Goal: Information Seeking & Learning: Check status

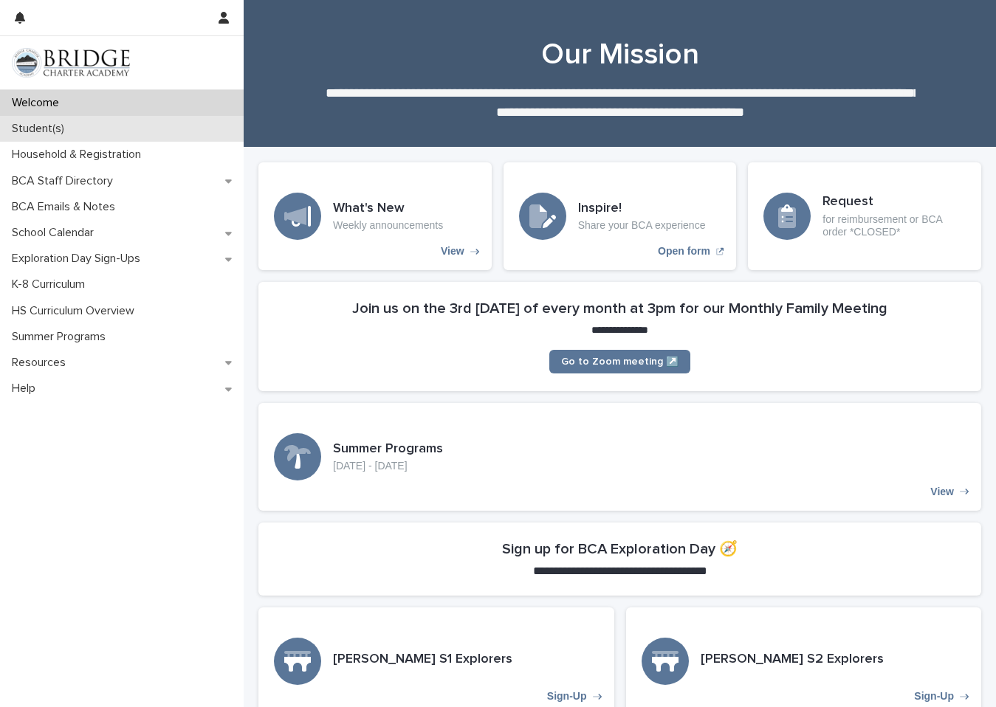
click at [82, 123] on div "Student(s)" at bounding box center [122, 129] width 244 height 26
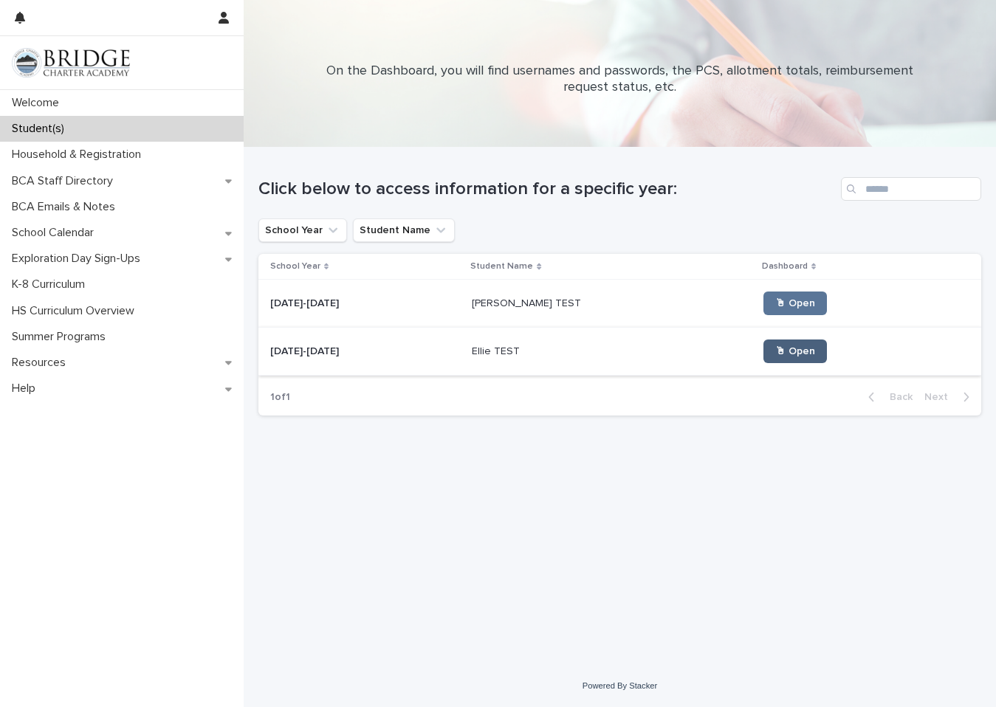
click at [775, 356] on span "🖱 Open" at bounding box center [795, 351] width 40 height 10
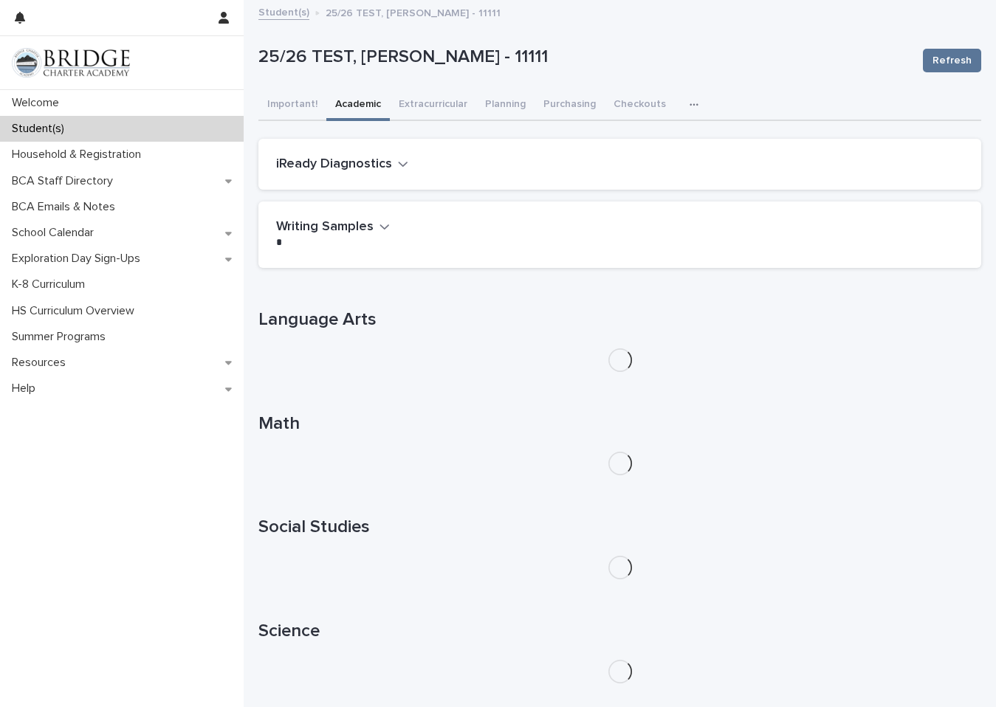
click at [357, 106] on button "Academic" at bounding box center [357, 105] width 63 height 31
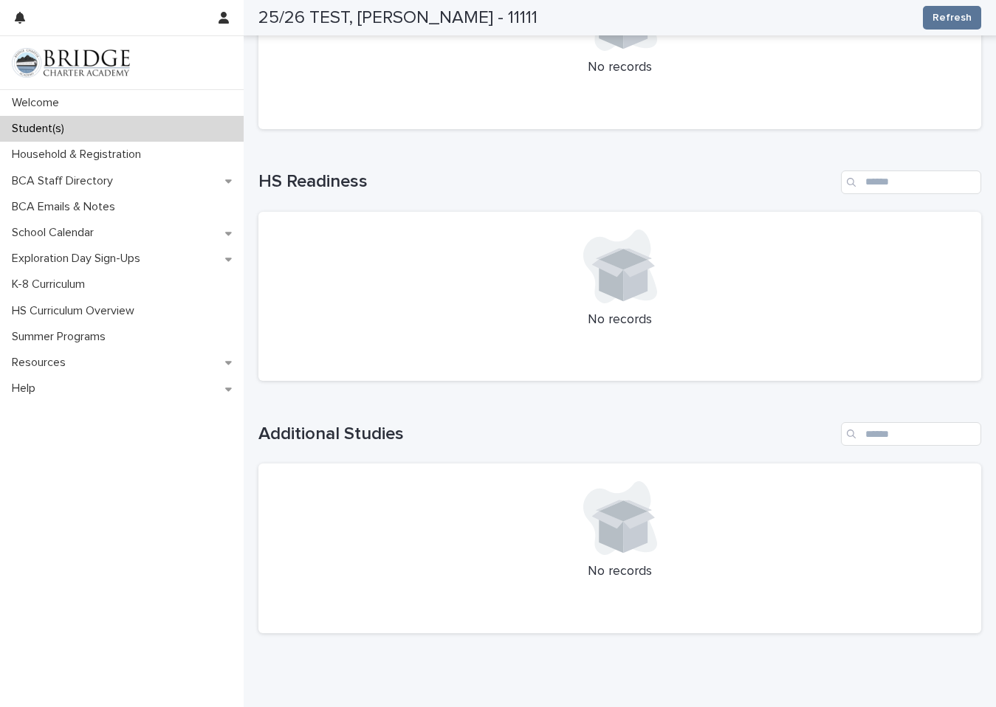
scroll to position [1453, 0]
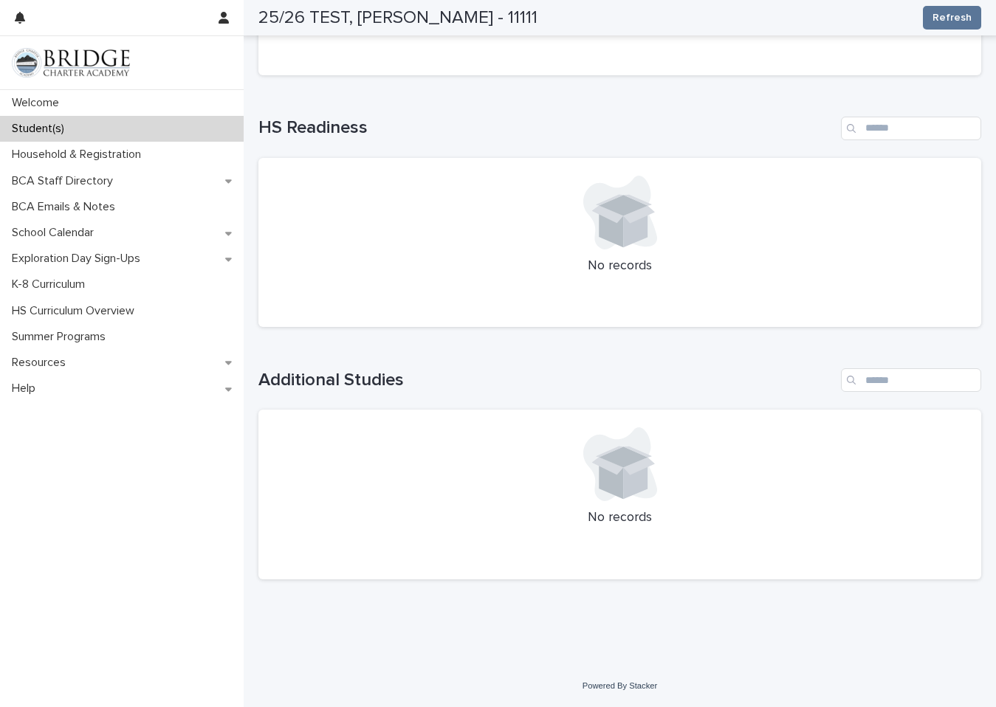
click at [86, 127] on div "Student(s)" at bounding box center [122, 129] width 244 height 26
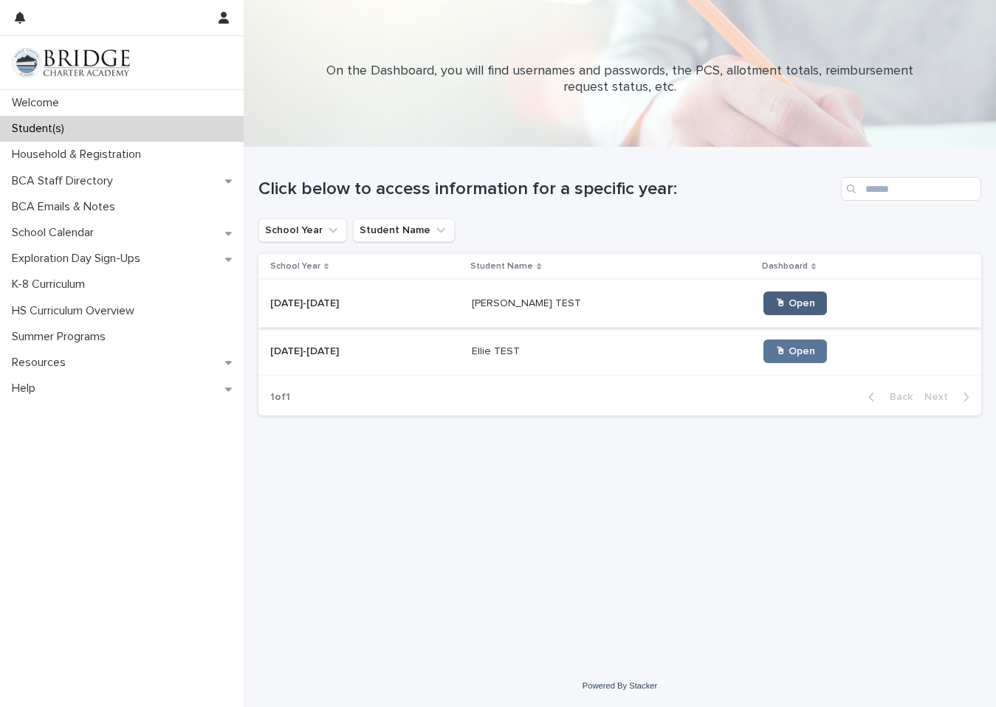
click at [775, 305] on span "🖱 Open" at bounding box center [795, 303] width 40 height 10
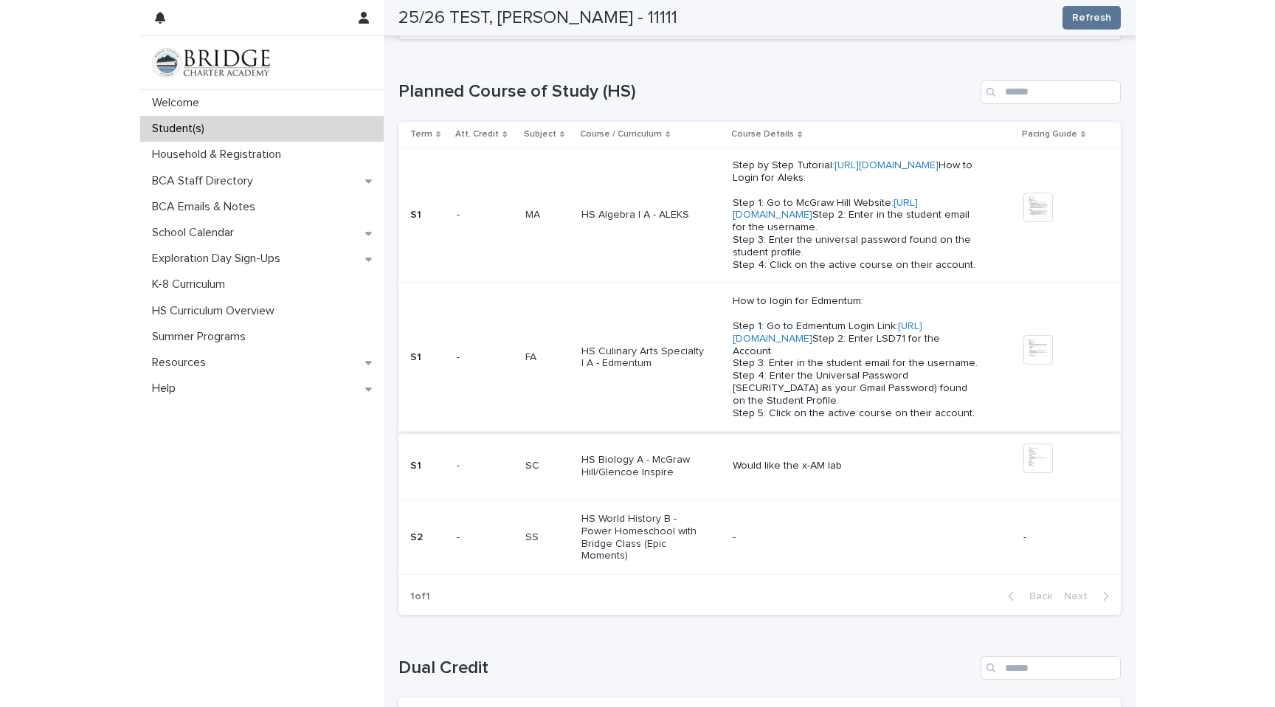
scroll to position [449, 0]
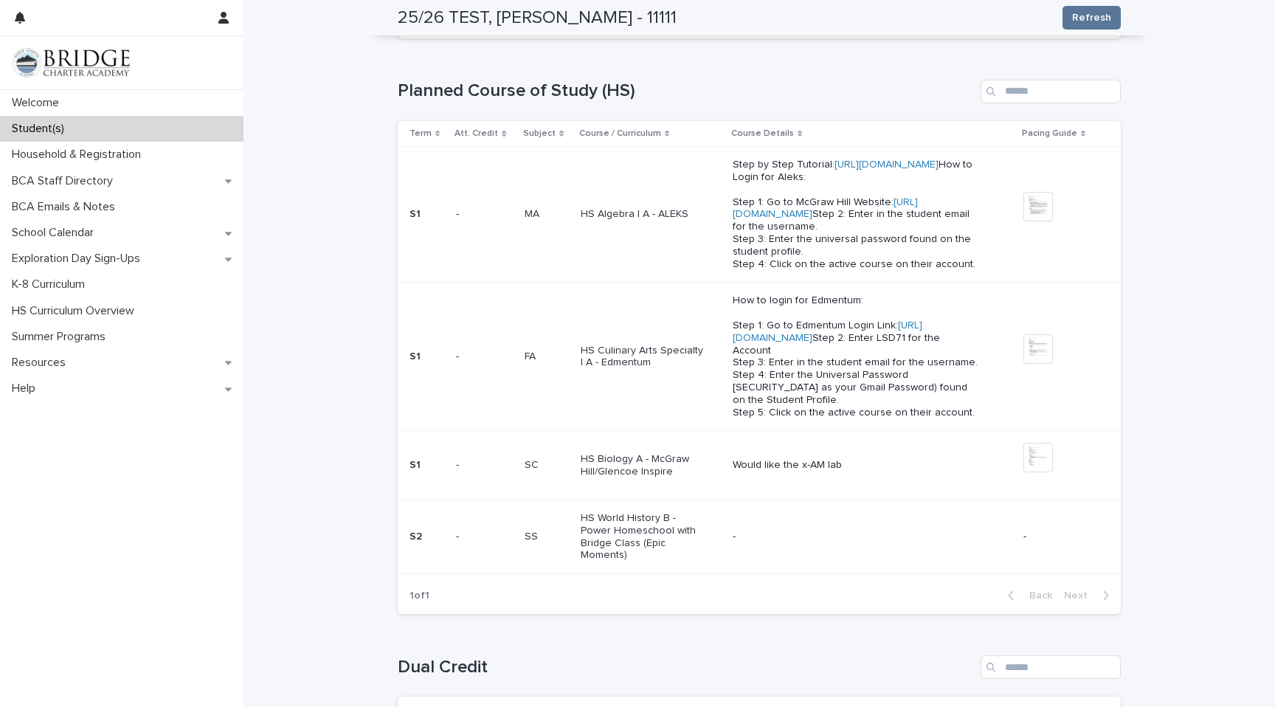
click at [57, 71] on img at bounding box center [71, 63] width 118 height 30
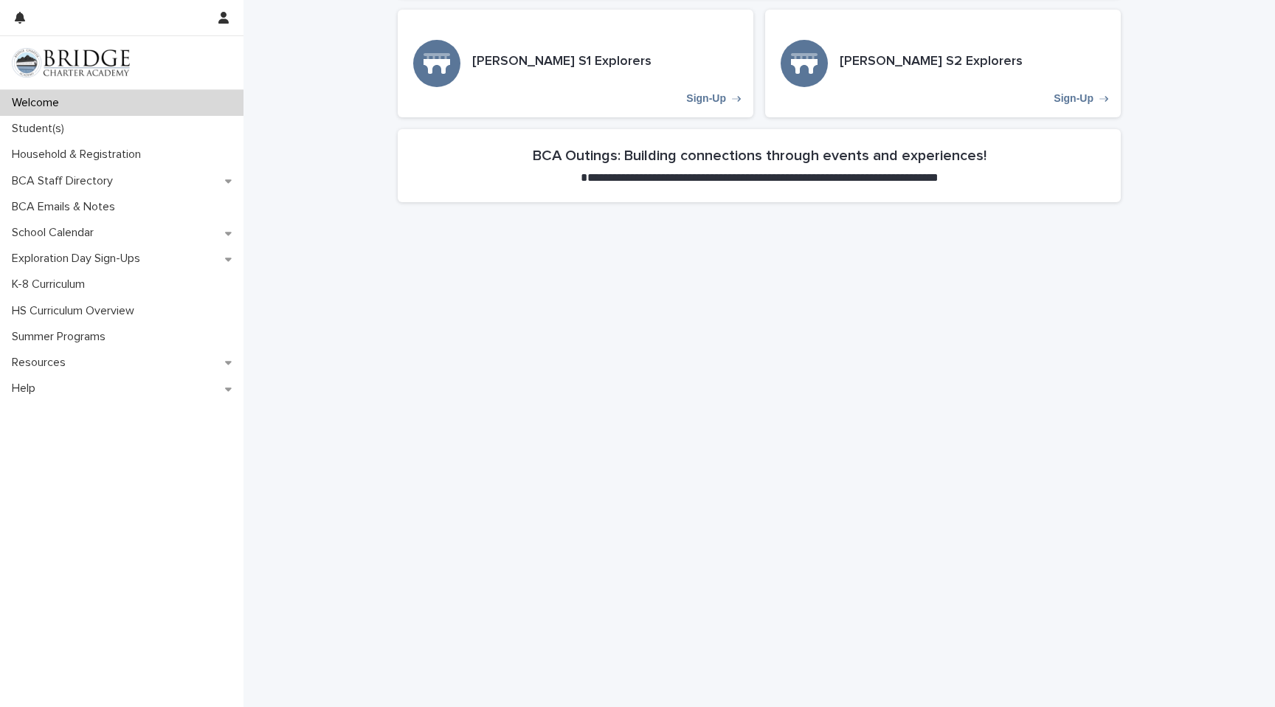
click at [126, 66] on img at bounding box center [71, 63] width 118 height 30
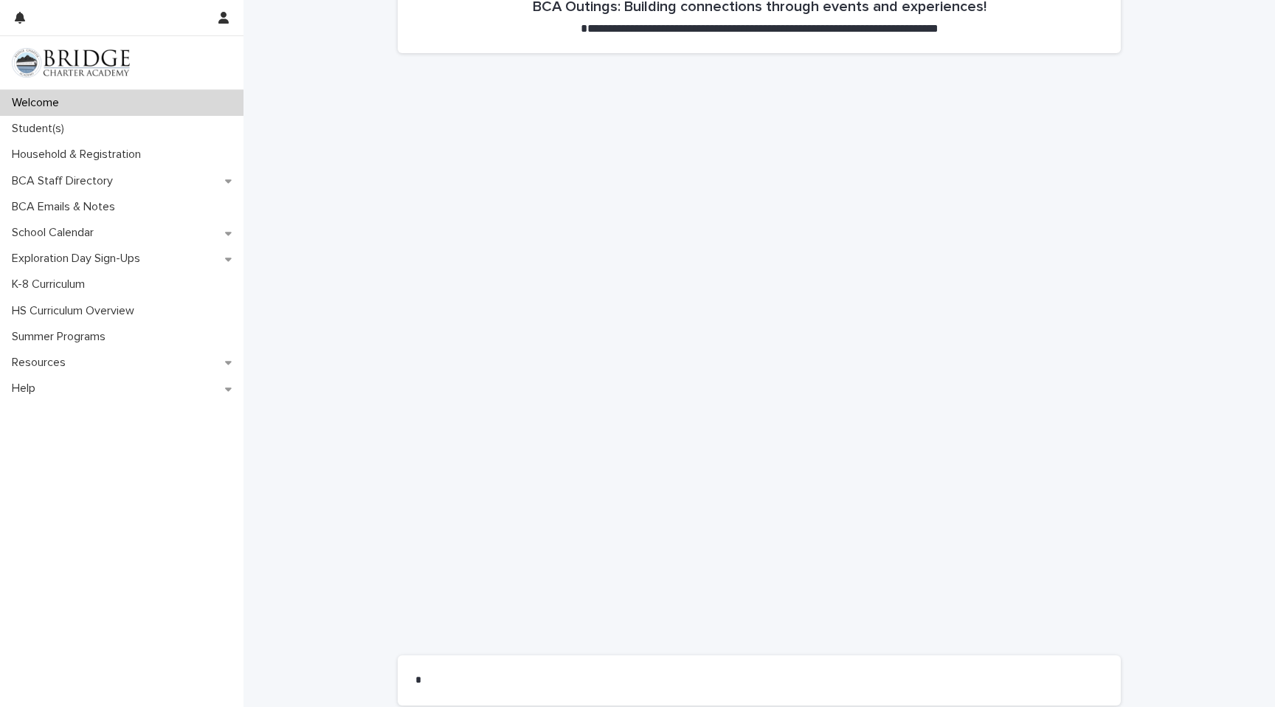
click at [82, 111] on div "Welcome" at bounding box center [122, 103] width 244 height 26
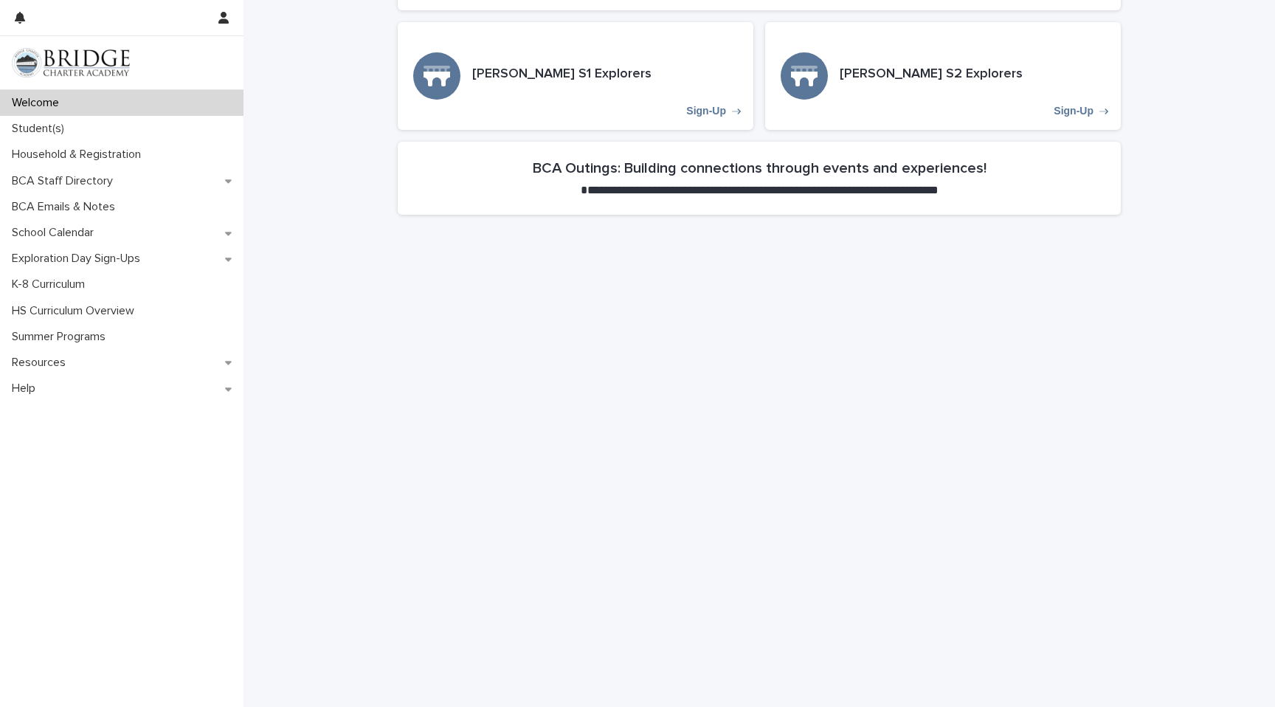
scroll to position [0, 0]
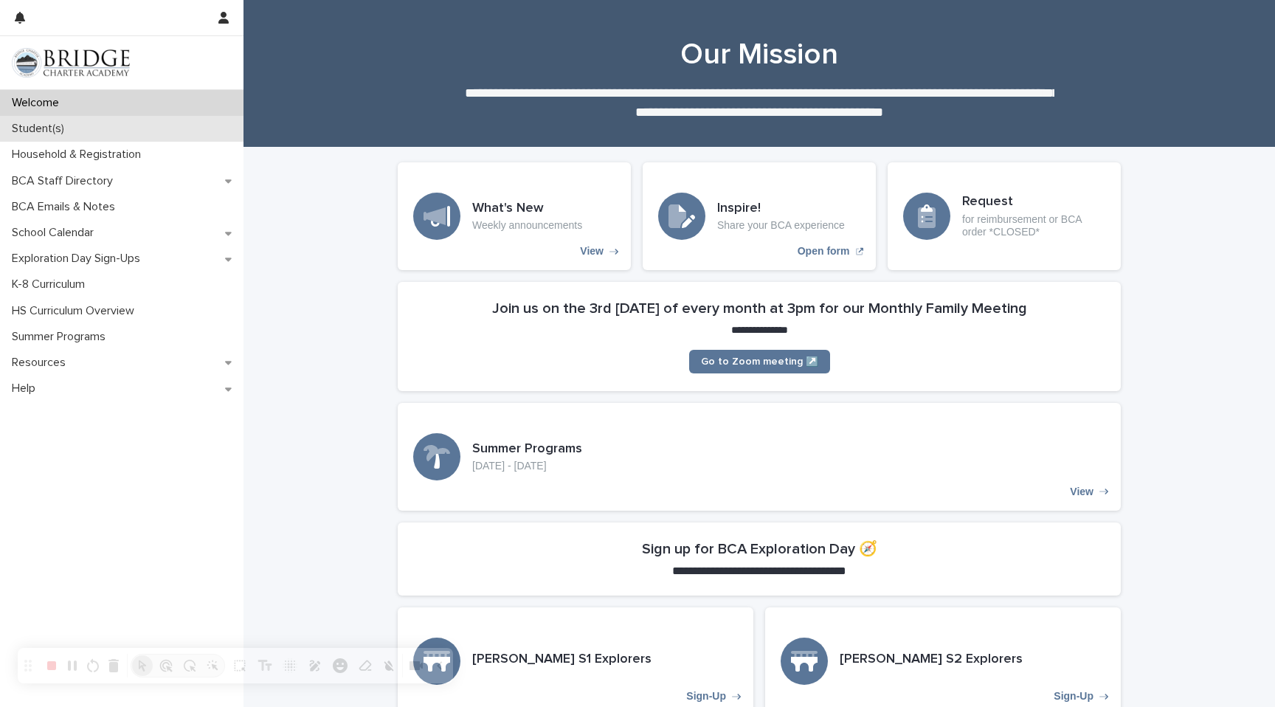
click at [47, 129] on p "Student(s)" at bounding box center [41, 129] width 70 height 14
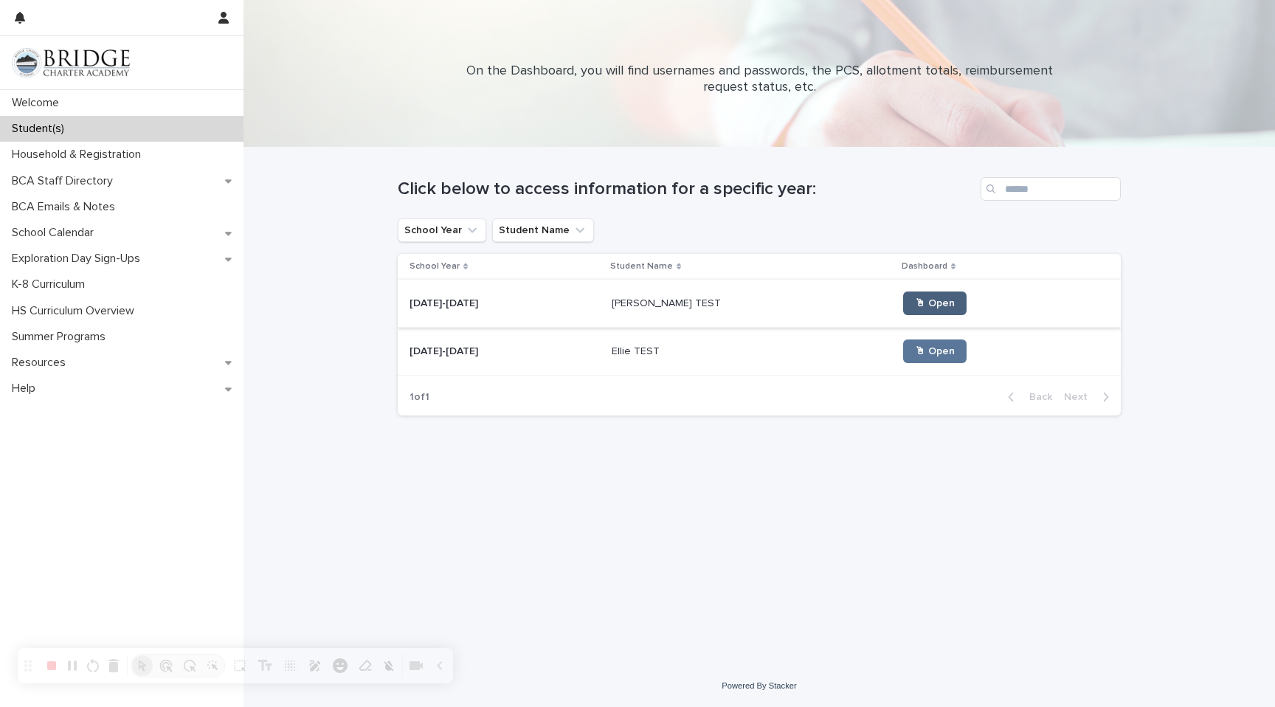
click at [915, 307] on span "🖱 Open" at bounding box center [935, 303] width 40 height 10
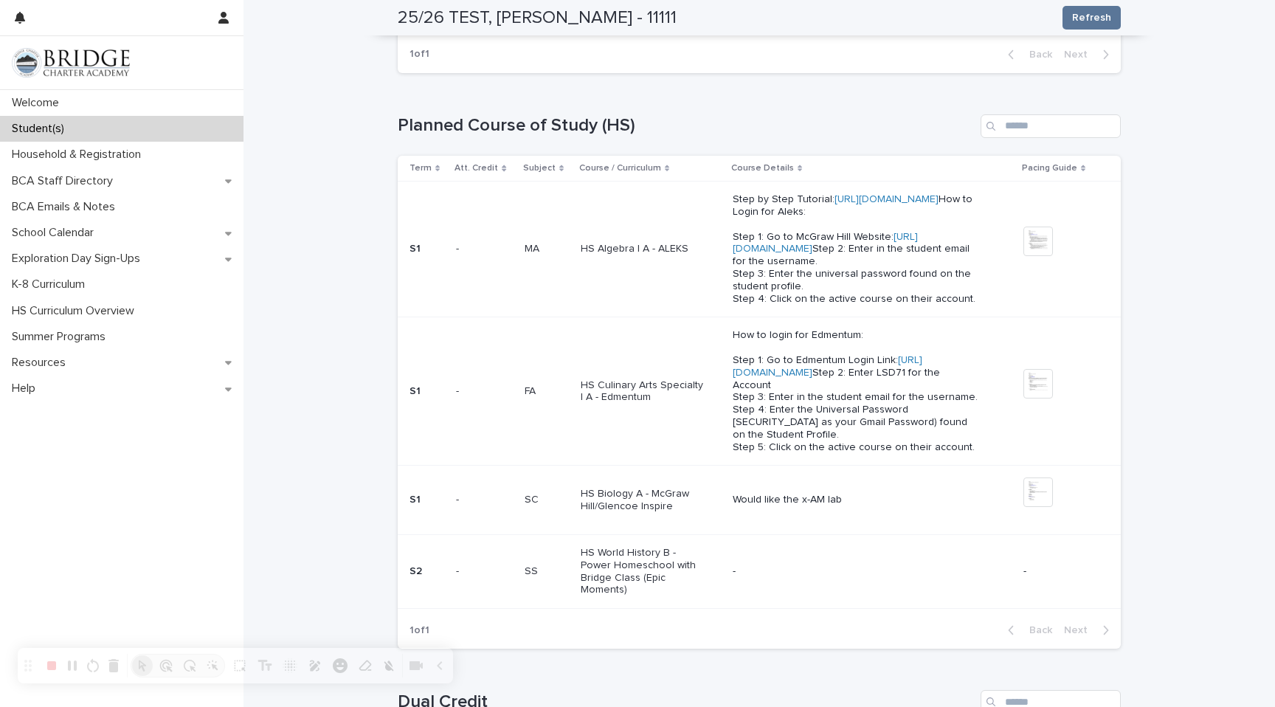
scroll to position [481, 0]
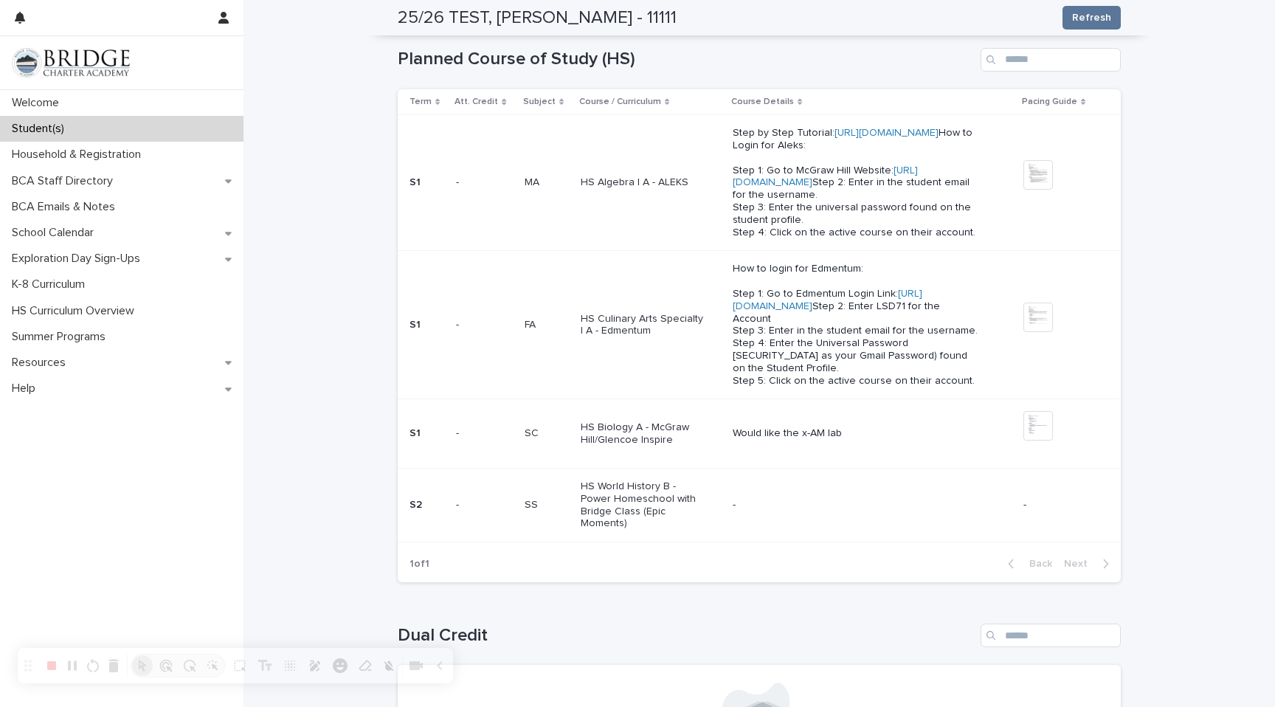
click at [575, 251] on td "HS Algebra I A - ALEKS" at bounding box center [651, 183] width 152 height 136
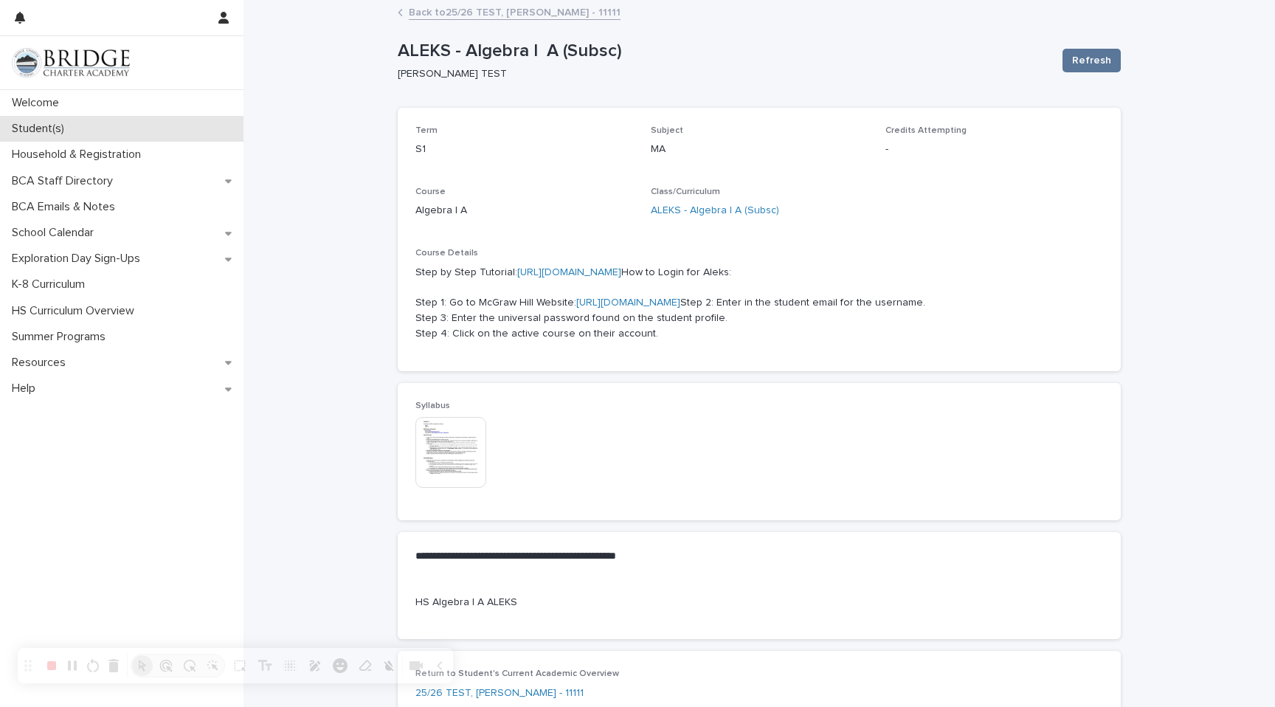
click at [32, 133] on p "Student(s)" at bounding box center [41, 129] width 70 height 14
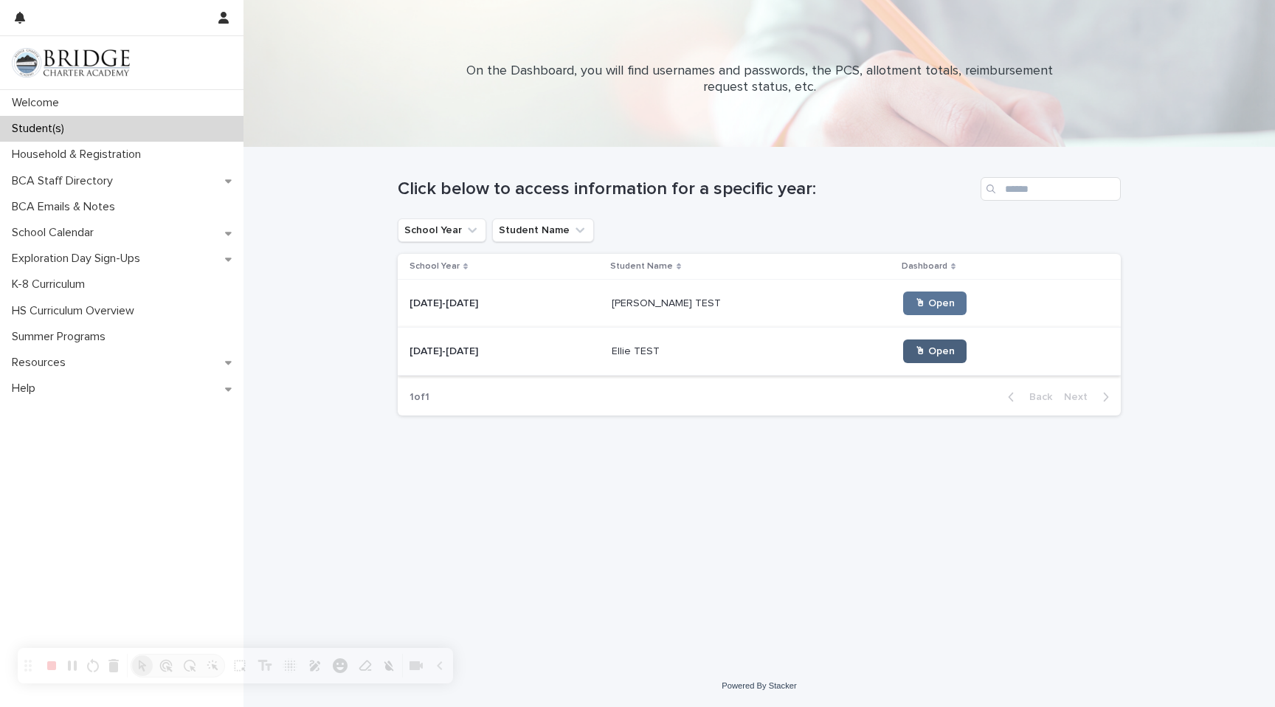
click at [915, 353] on span "🖱 Open" at bounding box center [935, 351] width 40 height 10
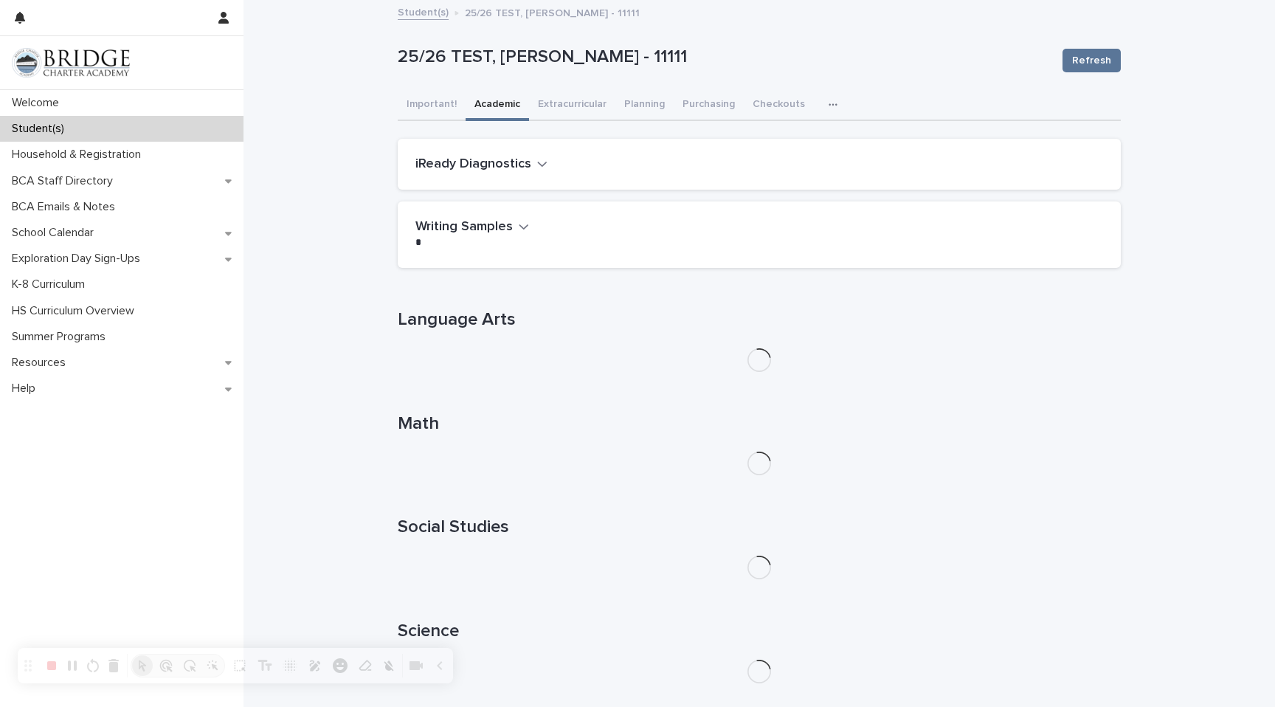
click at [497, 108] on button "Academic" at bounding box center [497, 105] width 63 height 31
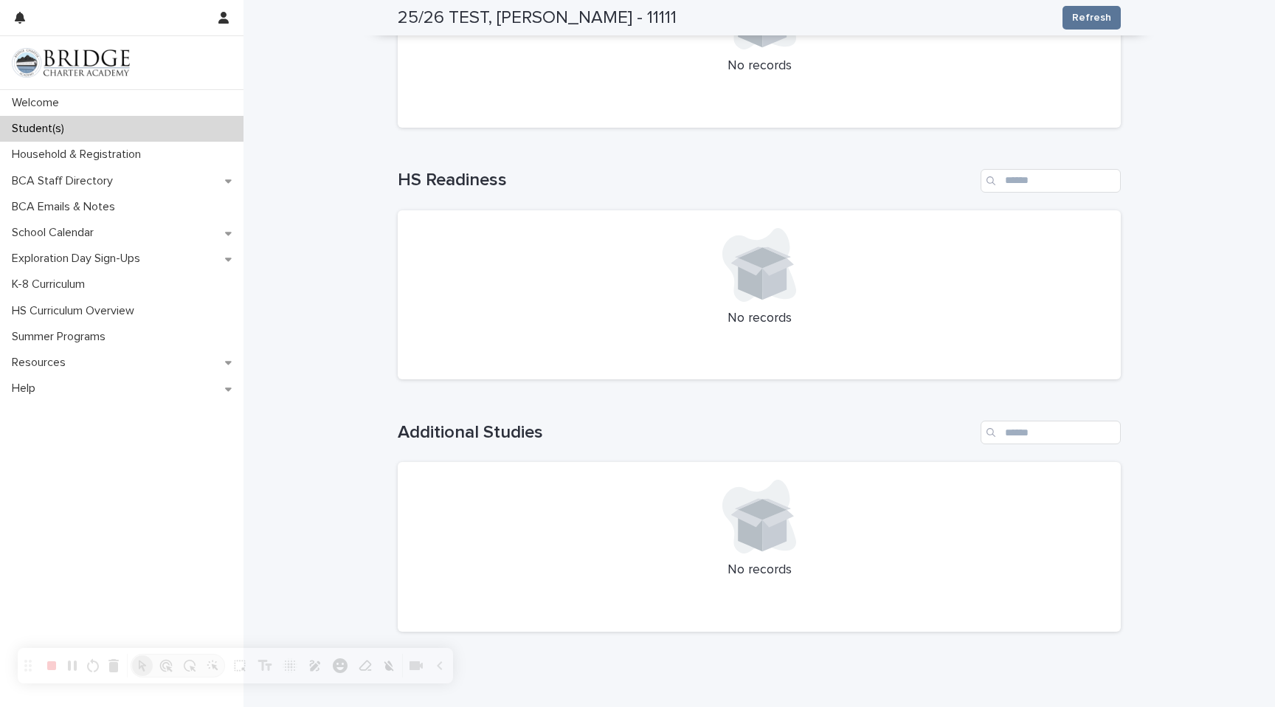
scroll to position [1453, 0]
